Goal: Transaction & Acquisition: Book appointment/travel/reservation

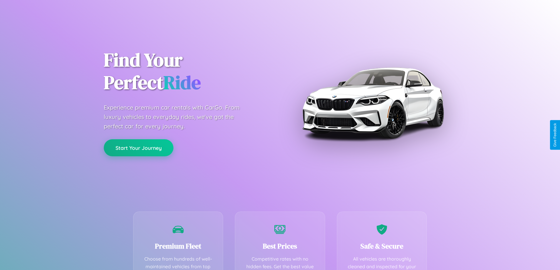
click at [138, 148] on button "Start Your Journey" at bounding box center [139, 147] width 70 height 17
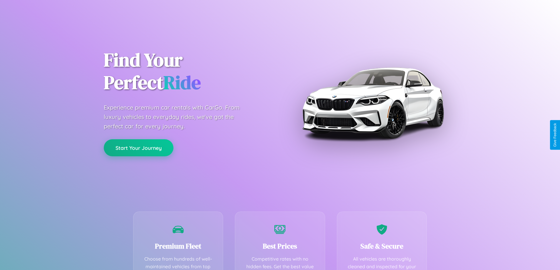
click at [138, 148] on button "Start Your Journey" at bounding box center [139, 147] width 70 height 17
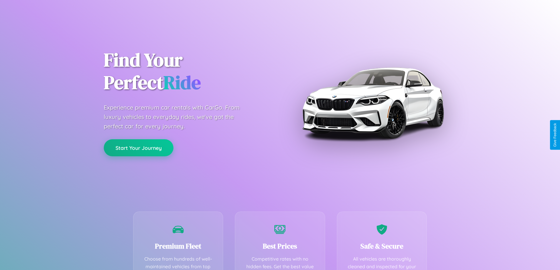
click at [138, 148] on button "Start Your Journey" at bounding box center [139, 147] width 70 height 17
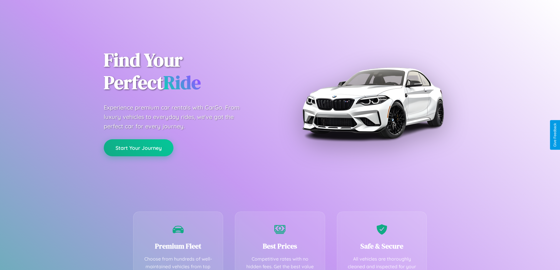
click at [138, 148] on button "Start Your Journey" at bounding box center [139, 147] width 70 height 17
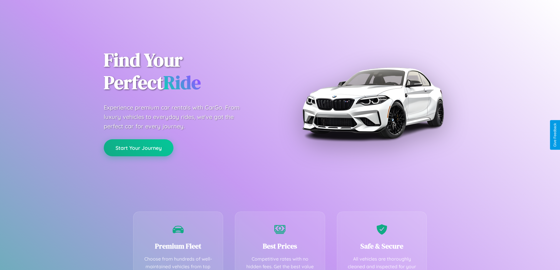
click at [138, 148] on button "Start Your Journey" at bounding box center [139, 147] width 70 height 17
